Goal: Task Accomplishment & Management: Use online tool/utility

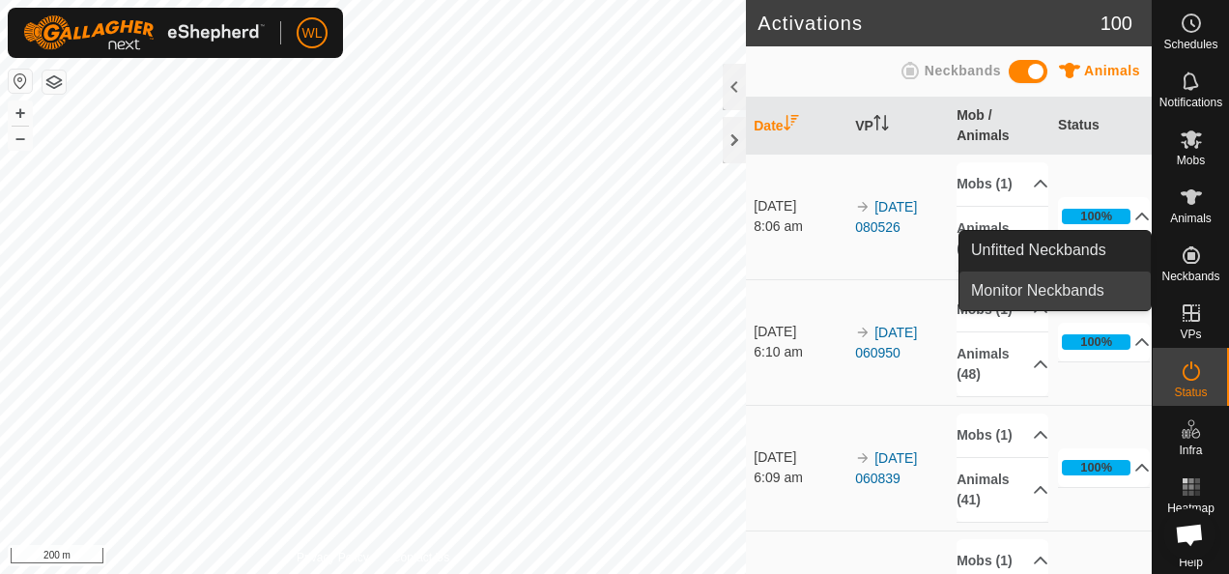
click at [1105, 298] on link "Monitor Neckbands" at bounding box center [1055, 291] width 191 height 39
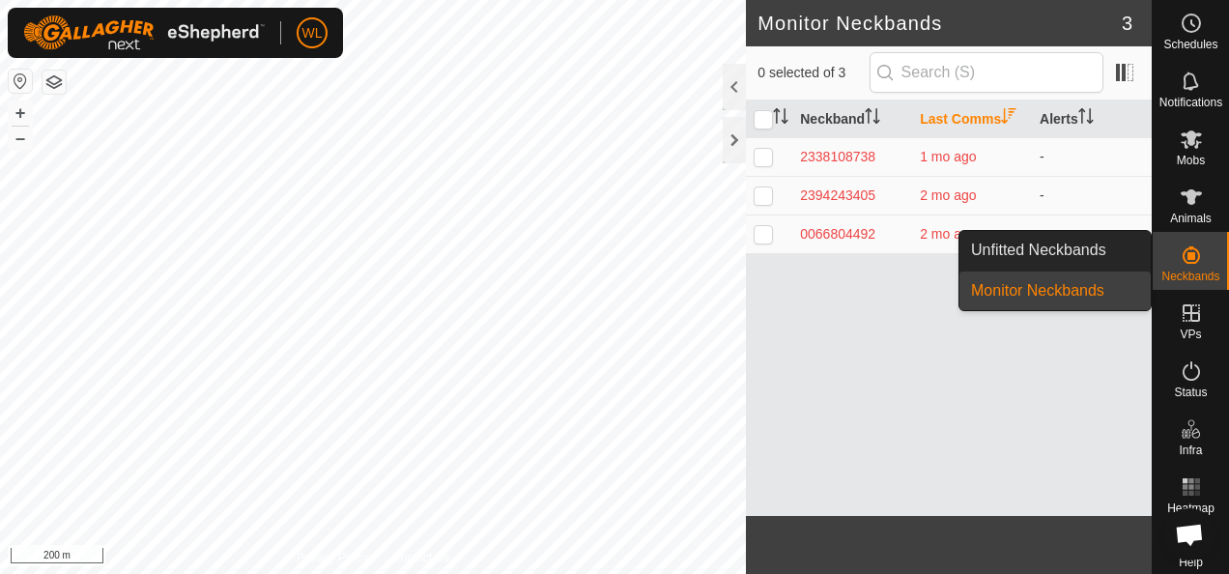
click at [1189, 257] on icon at bounding box center [1191, 255] width 23 height 23
click at [1117, 253] on link "Unfitted Neckbands" at bounding box center [1055, 250] width 191 height 39
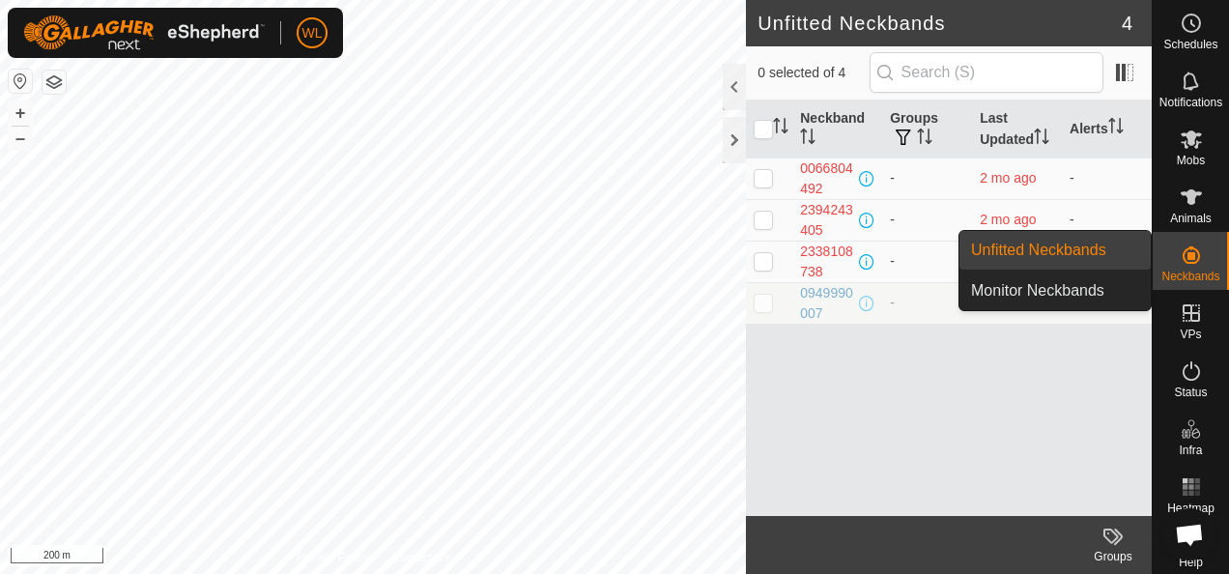
click at [1184, 256] on icon at bounding box center [1191, 254] width 17 height 17
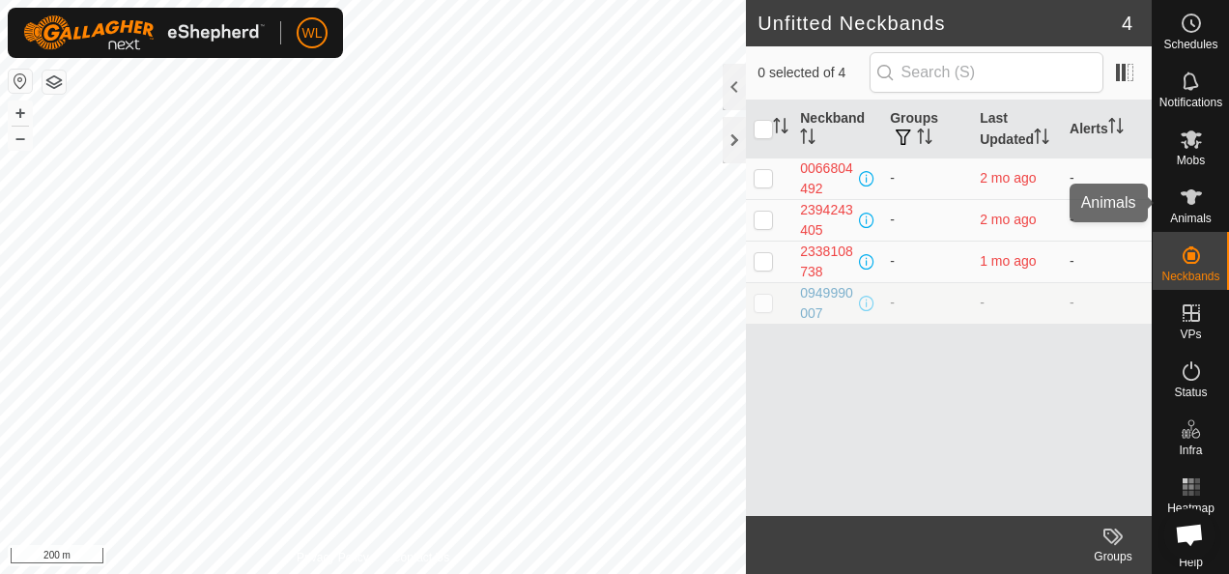
click at [1177, 209] on es-animals-svg-icon at bounding box center [1191, 197] width 35 height 31
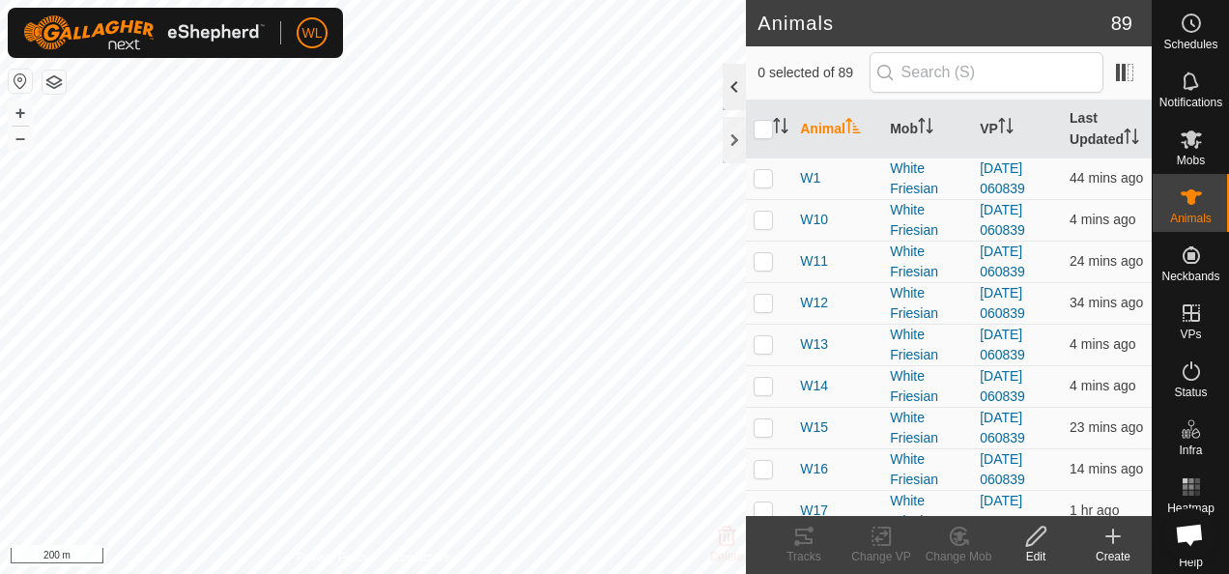
click at [739, 100] on div at bounding box center [734, 87] width 23 height 46
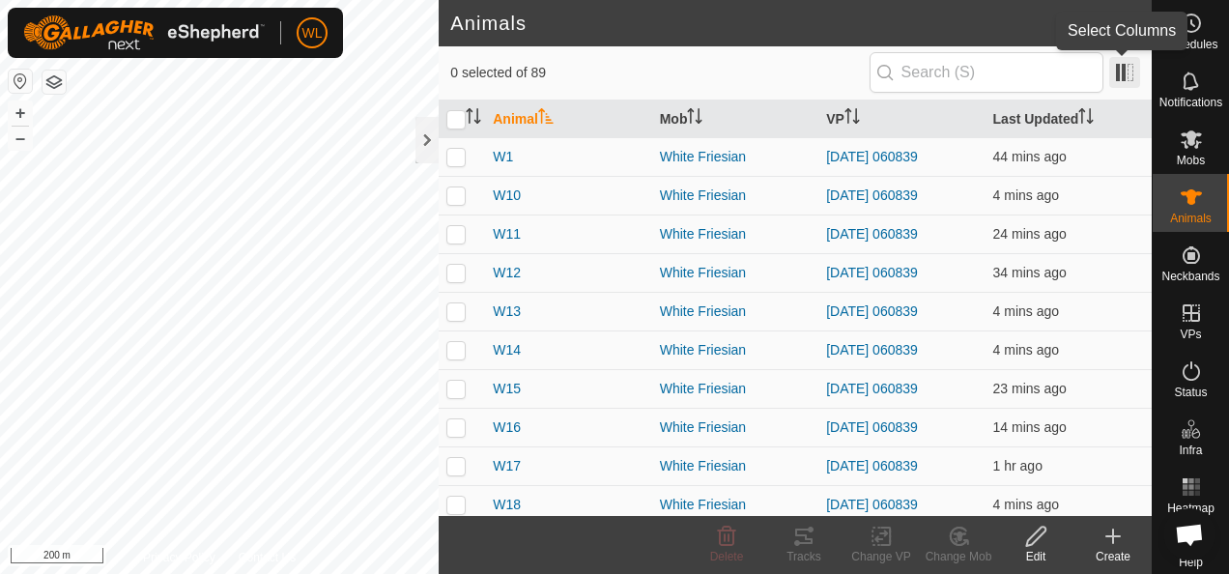
click at [1121, 72] on span at bounding box center [1124, 72] width 31 height 31
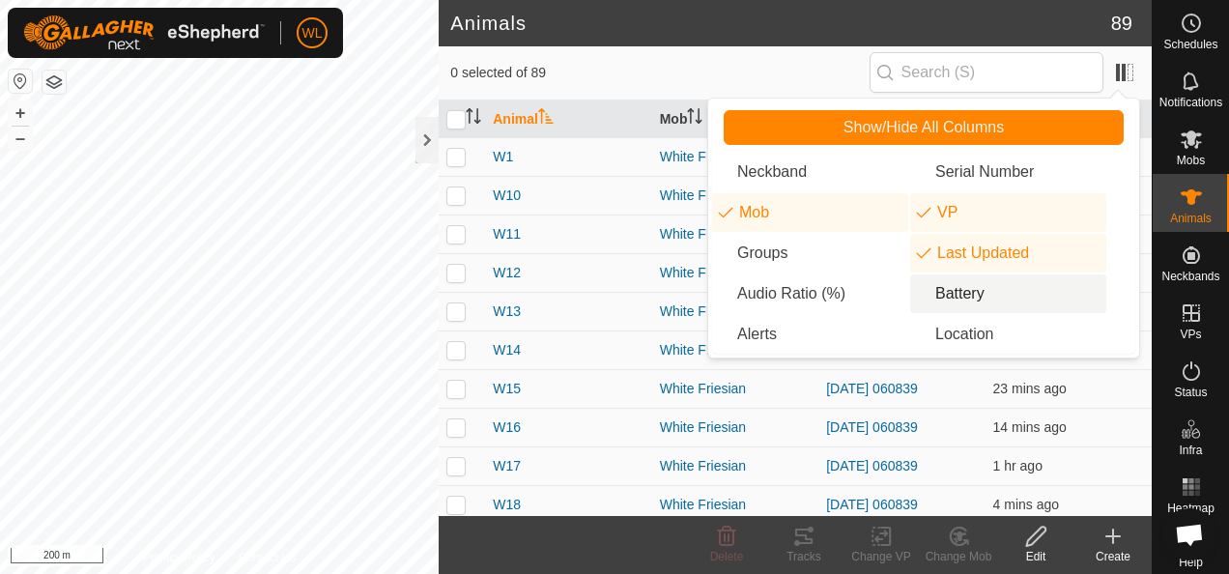
click at [970, 279] on li "Battery" at bounding box center [1008, 293] width 196 height 39
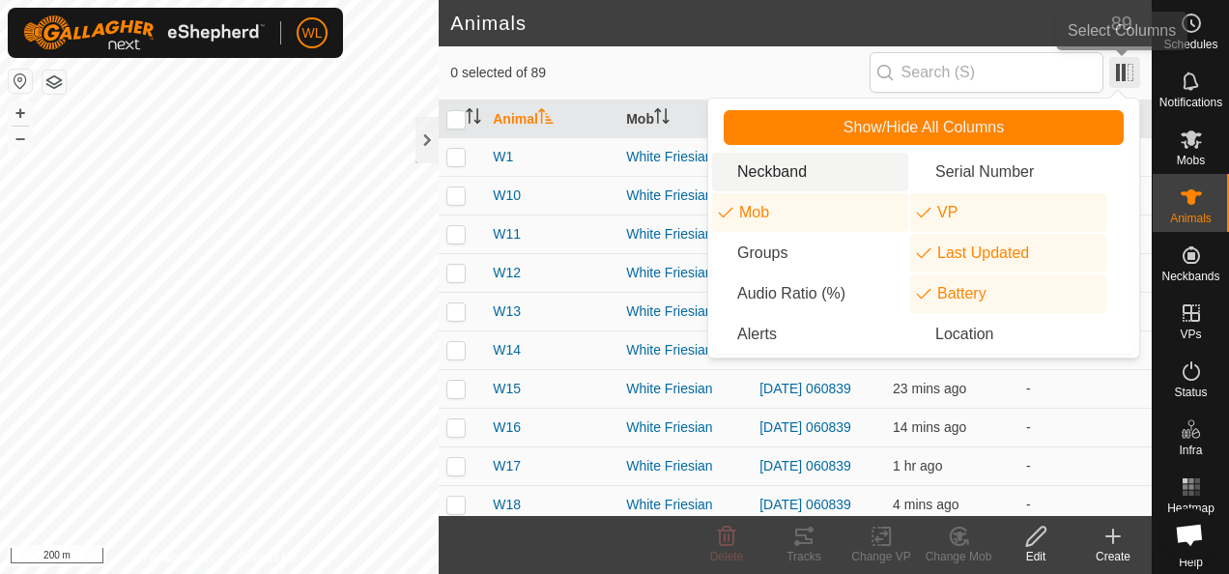
click at [1124, 83] on span at bounding box center [1124, 72] width 31 height 31
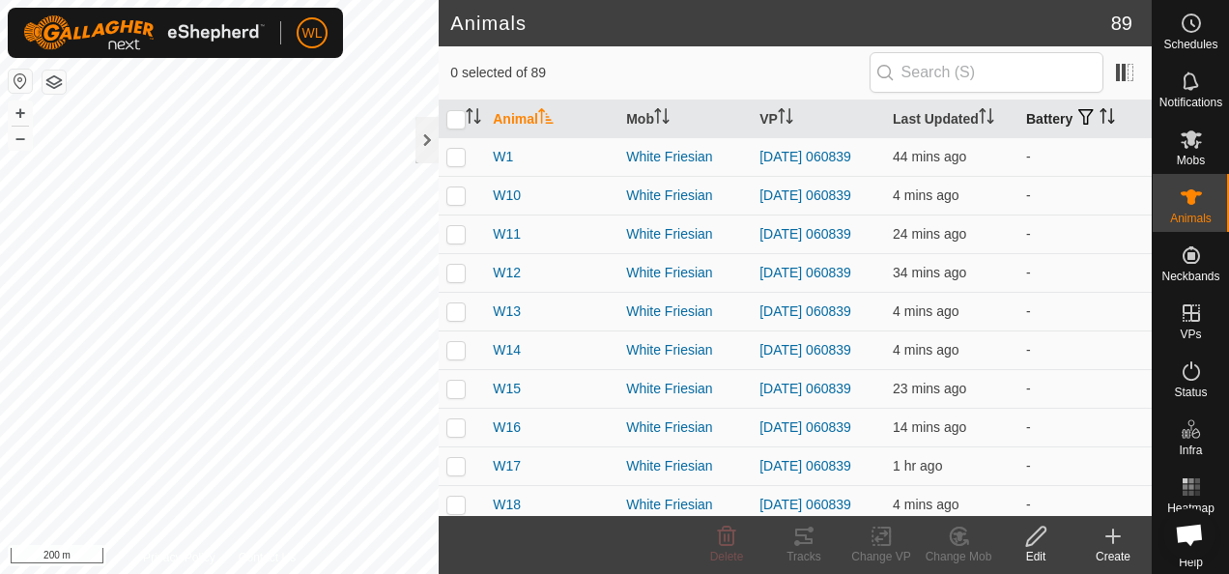
click at [1100, 116] on icon "Activate to sort" at bounding box center [1107, 115] width 15 height 15
click at [1100, 120] on icon "Activate to sort" at bounding box center [1107, 115] width 15 height 15
click at [1078, 116] on span "button" at bounding box center [1085, 116] width 15 height 15
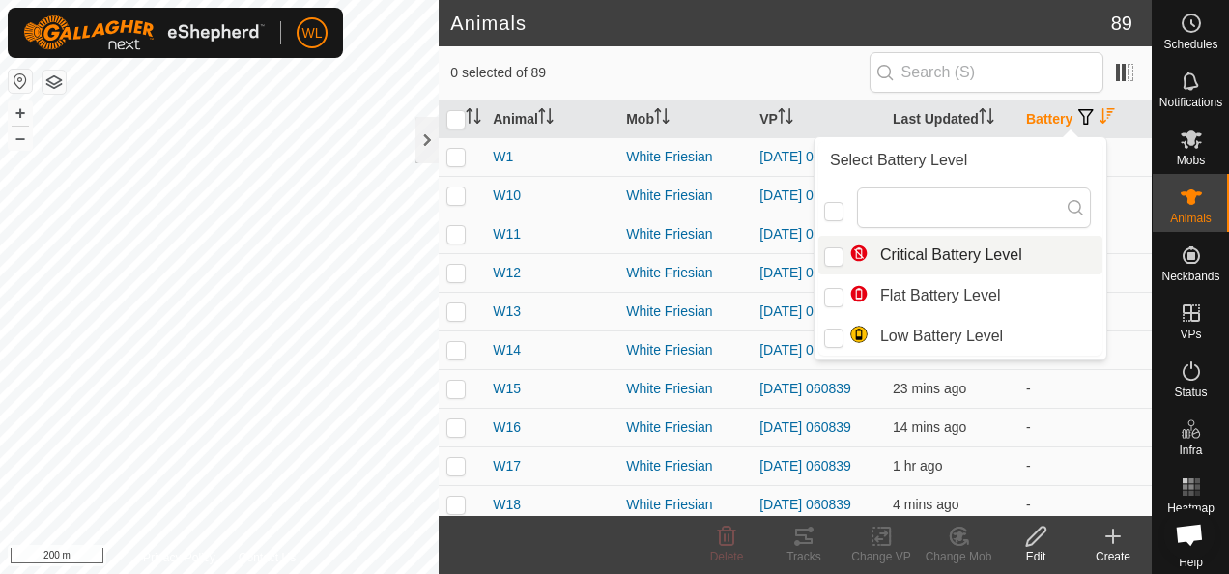
click at [982, 255] on li "Critical Battery Level" at bounding box center [960, 255] width 284 height 39
checkbox input "true"
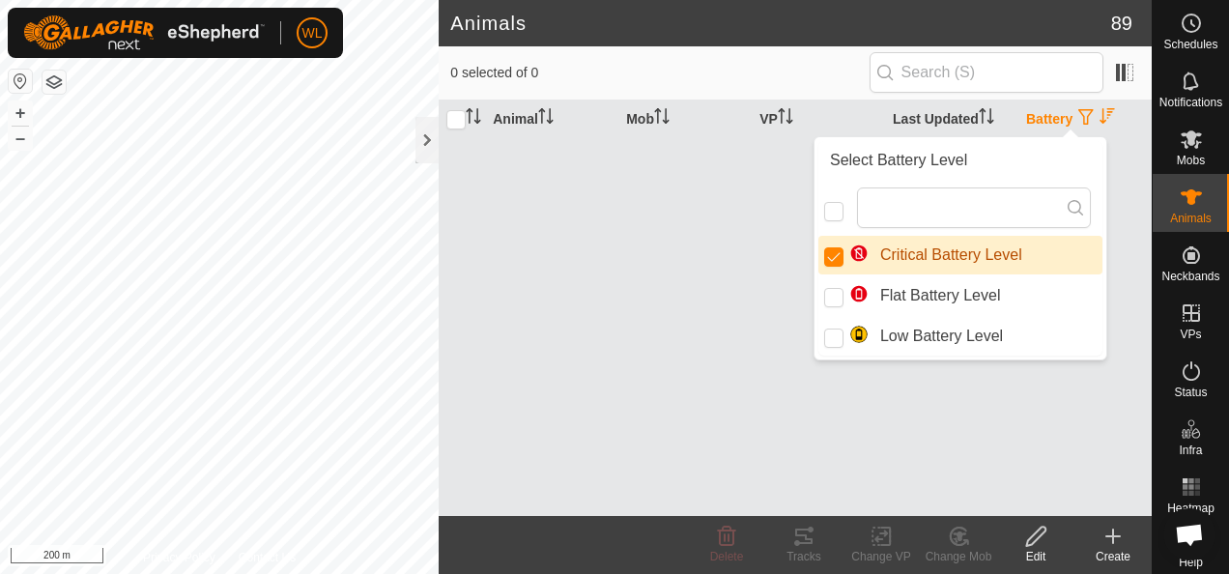
click at [1071, 123] on th "Battery" at bounding box center [1084, 119] width 133 height 38
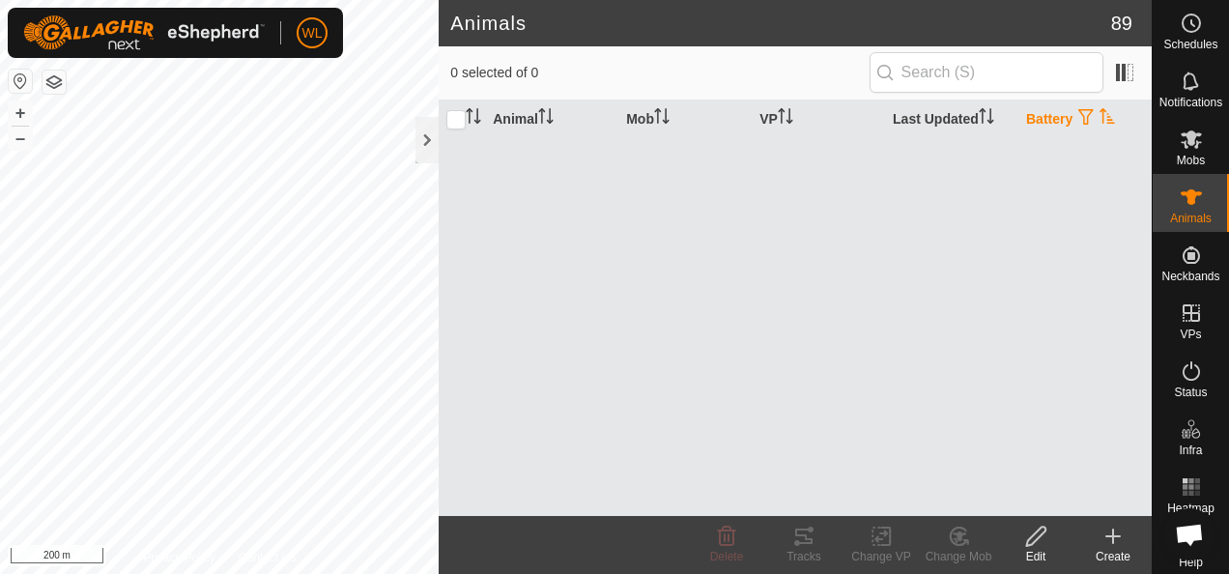
click at [1084, 122] on span "button" at bounding box center [1085, 116] width 15 height 15
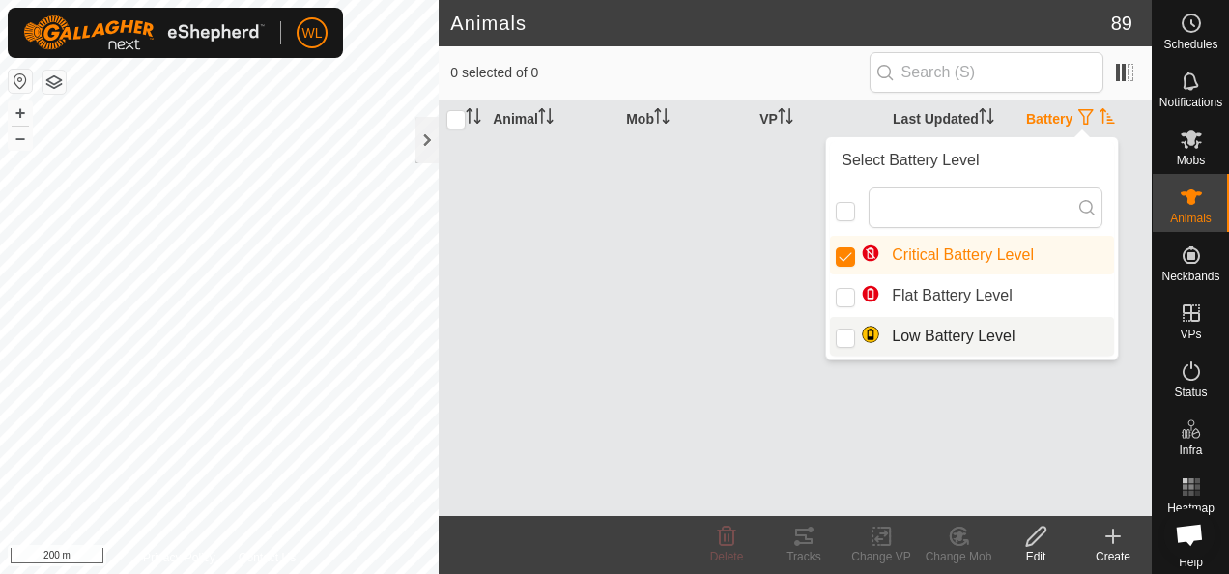
click at [992, 338] on li "Low Battery Level" at bounding box center [972, 336] width 284 height 39
checkbox input "true"
click at [1132, 228] on div "Animal Mob VP Last Updated Battery" at bounding box center [795, 308] width 713 height 416
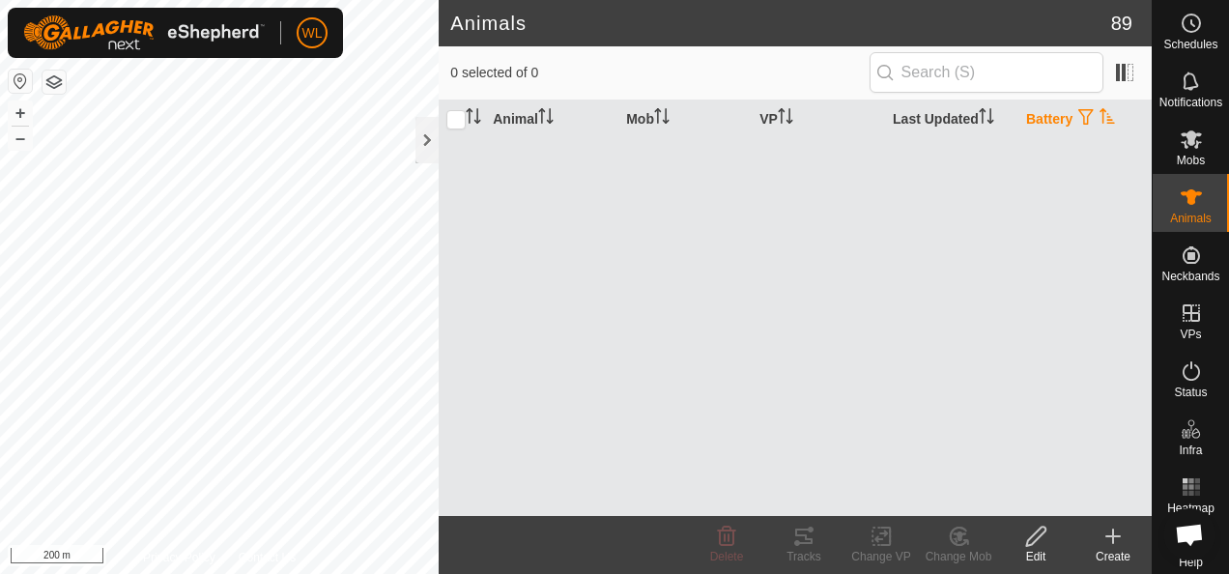
click at [1057, 123] on th "Battery" at bounding box center [1084, 119] width 133 height 38
click at [1055, 120] on th "Battery" at bounding box center [1084, 119] width 133 height 38
click at [1081, 111] on span "button" at bounding box center [1085, 116] width 15 height 15
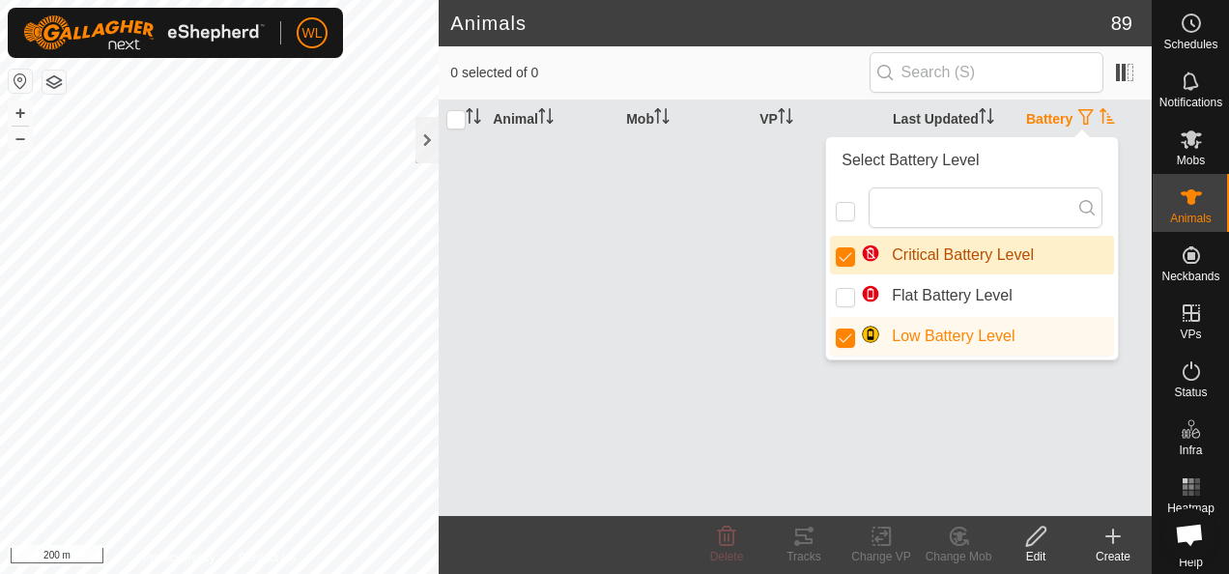
click at [908, 255] on li "Critical Battery Level" at bounding box center [972, 255] width 284 height 39
checkbox input "false"
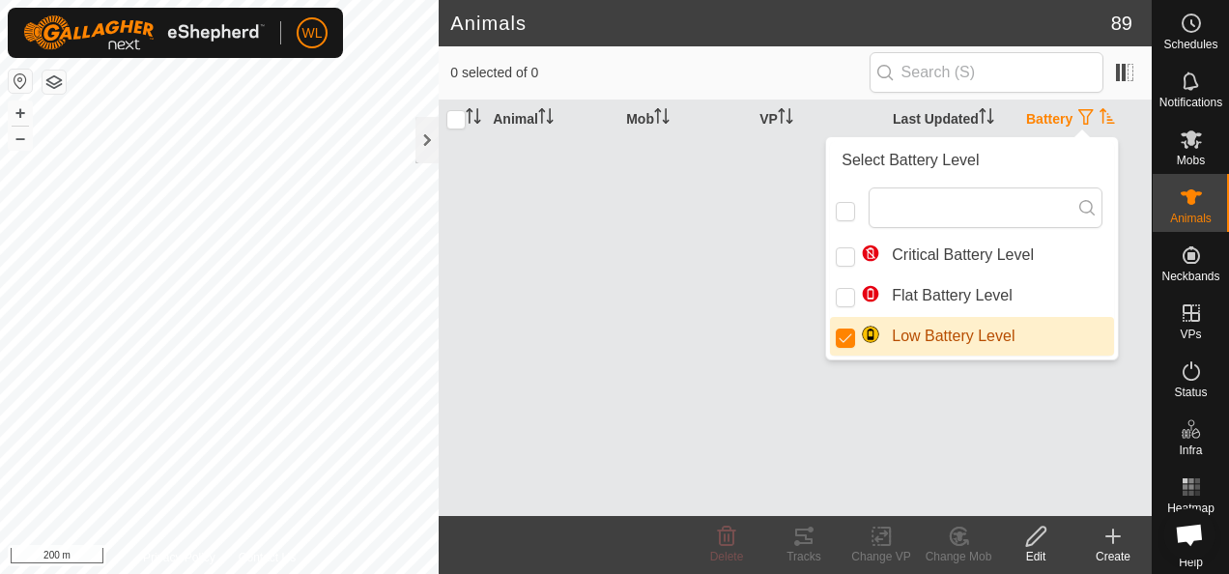
click at [903, 335] on li "Low Battery Level" at bounding box center [972, 336] width 284 height 39
checkbox input "false"
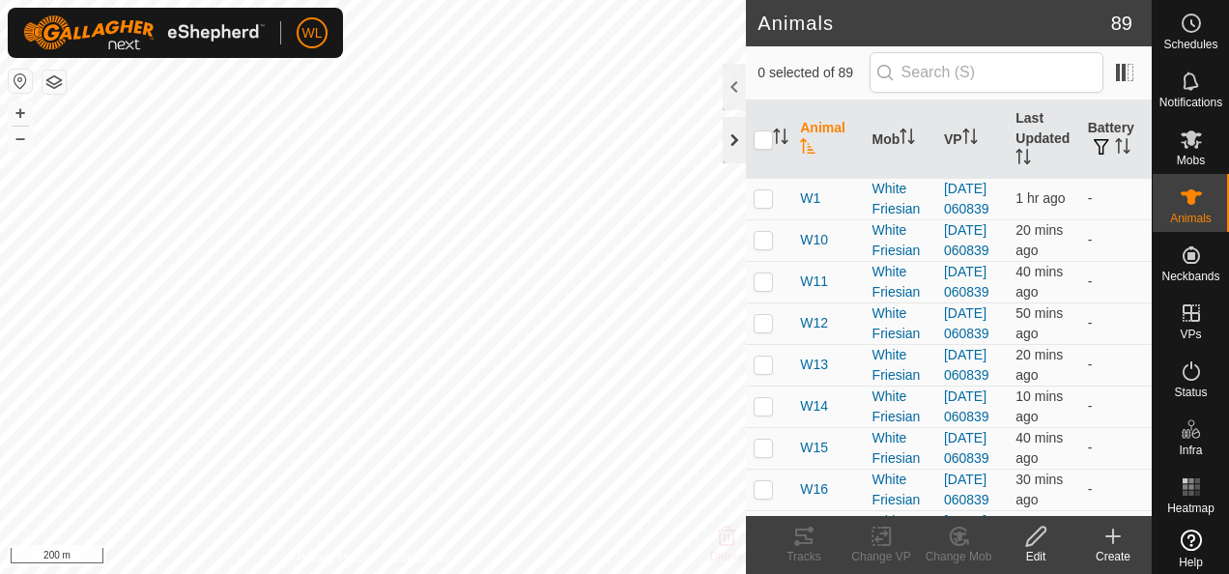
click at [732, 125] on div at bounding box center [734, 140] width 23 height 46
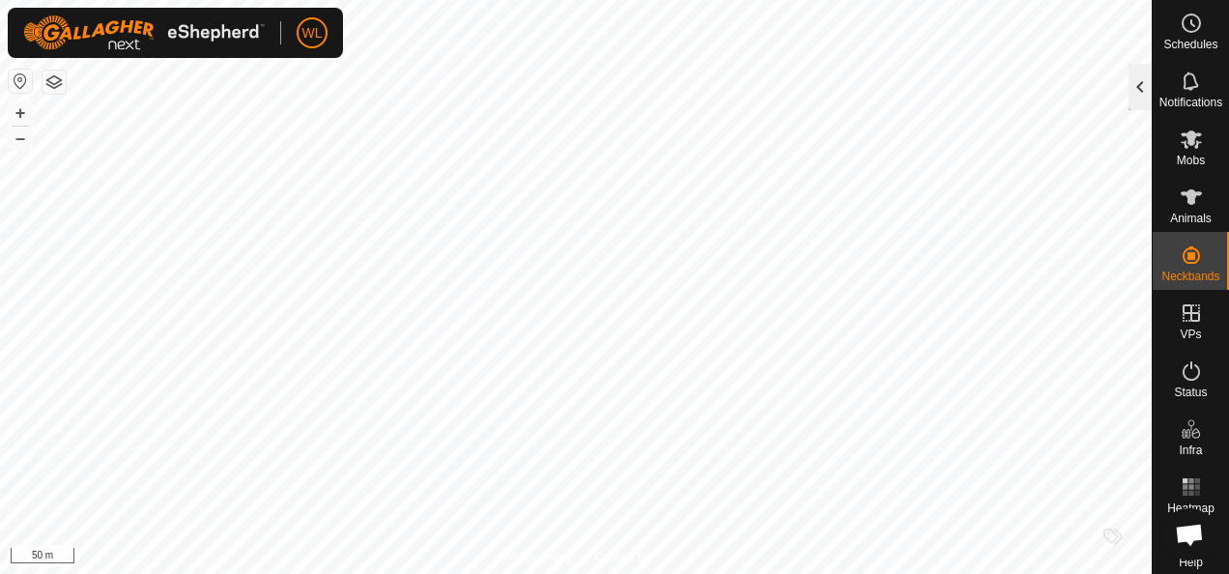
click at [1132, 81] on div at bounding box center [1140, 87] width 23 height 46
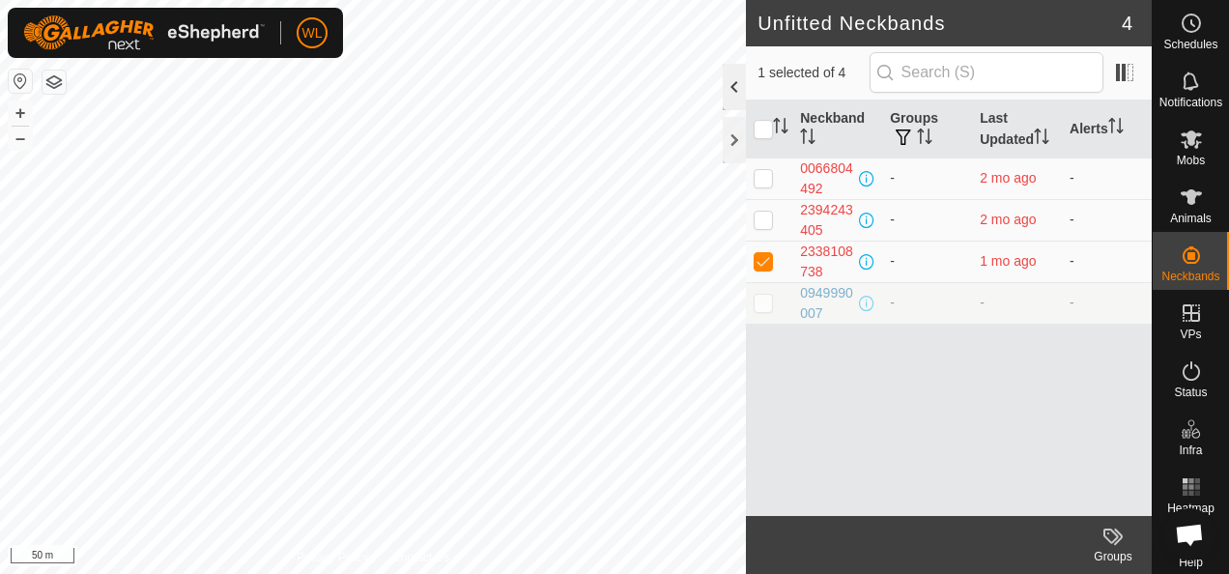
click at [742, 90] on div at bounding box center [734, 87] width 23 height 46
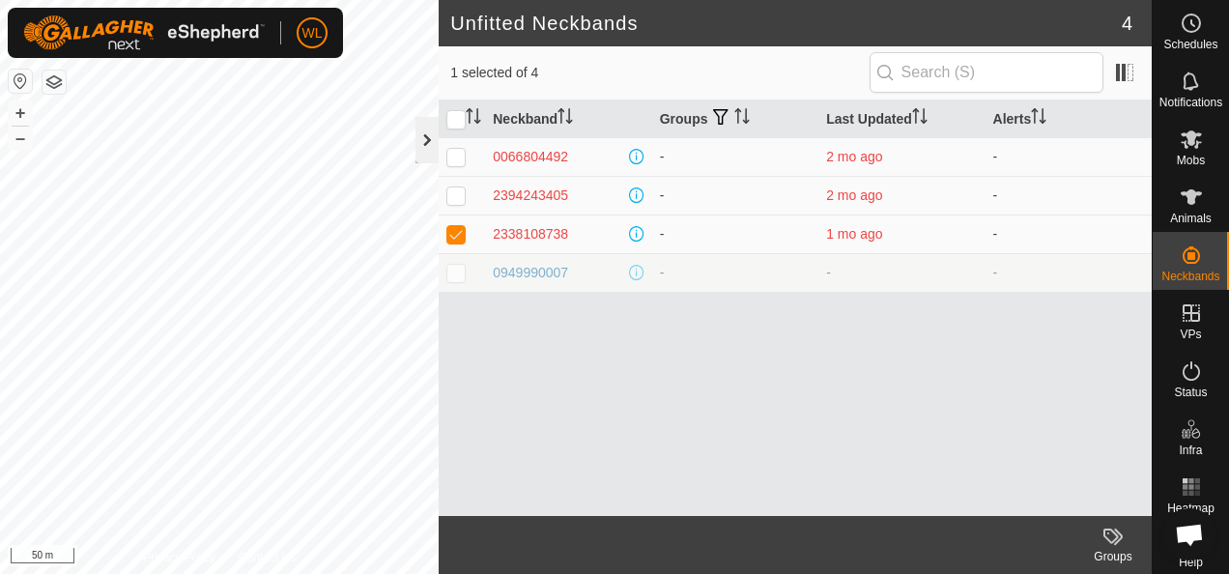
click at [428, 145] on div at bounding box center [427, 140] width 23 height 46
